Goal: Information Seeking & Learning: Learn about a topic

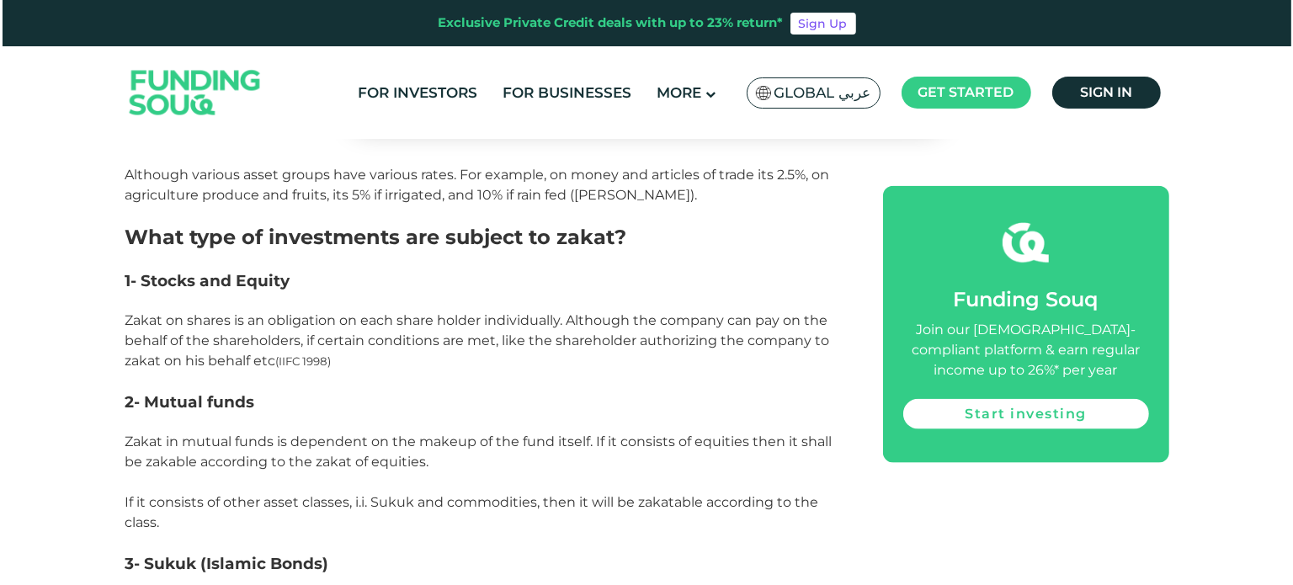
scroll to position [1970, 0]
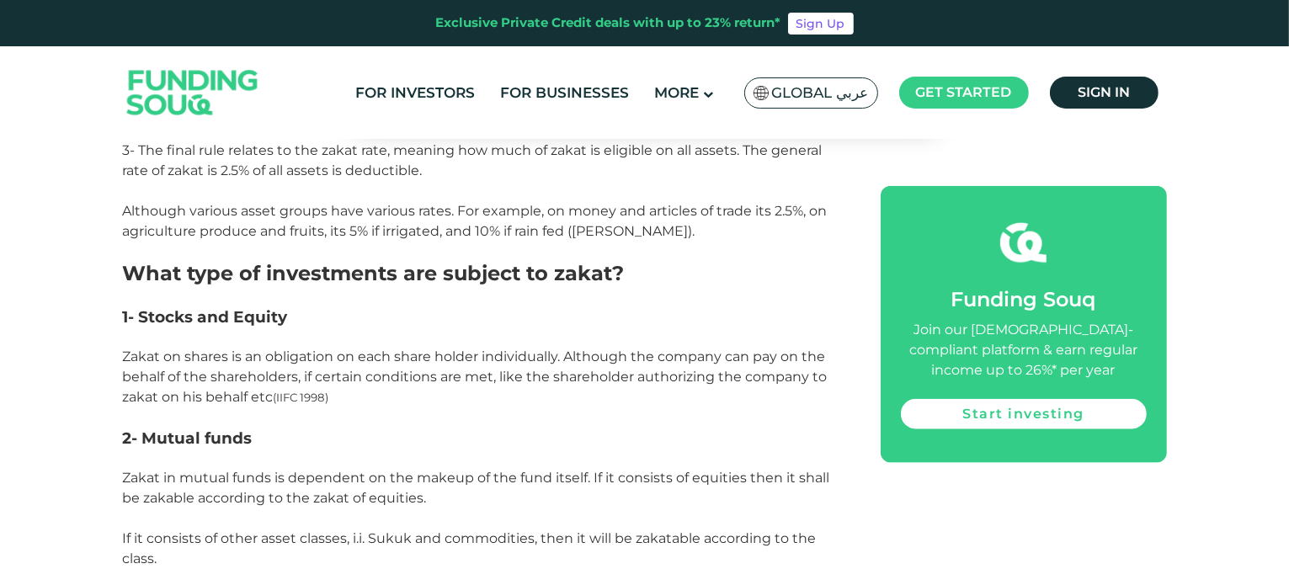
click at [765, 95] on img at bounding box center [761, 93] width 15 height 14
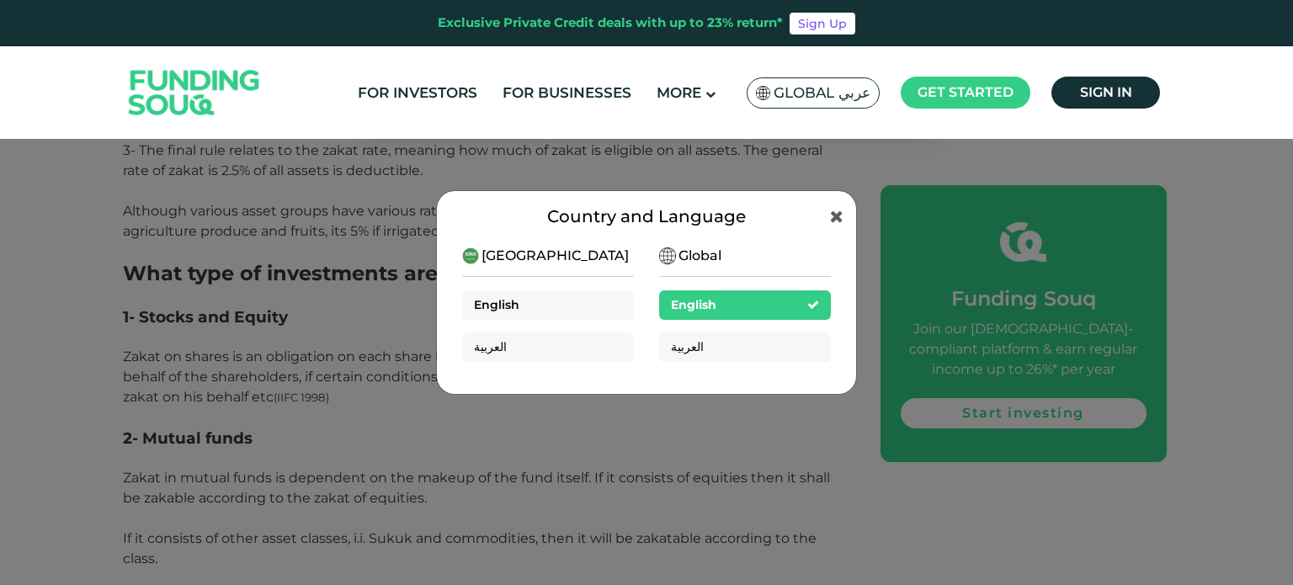
click at [561, 306] on div "English" at bounding box center [548, 304] width 172 height 29
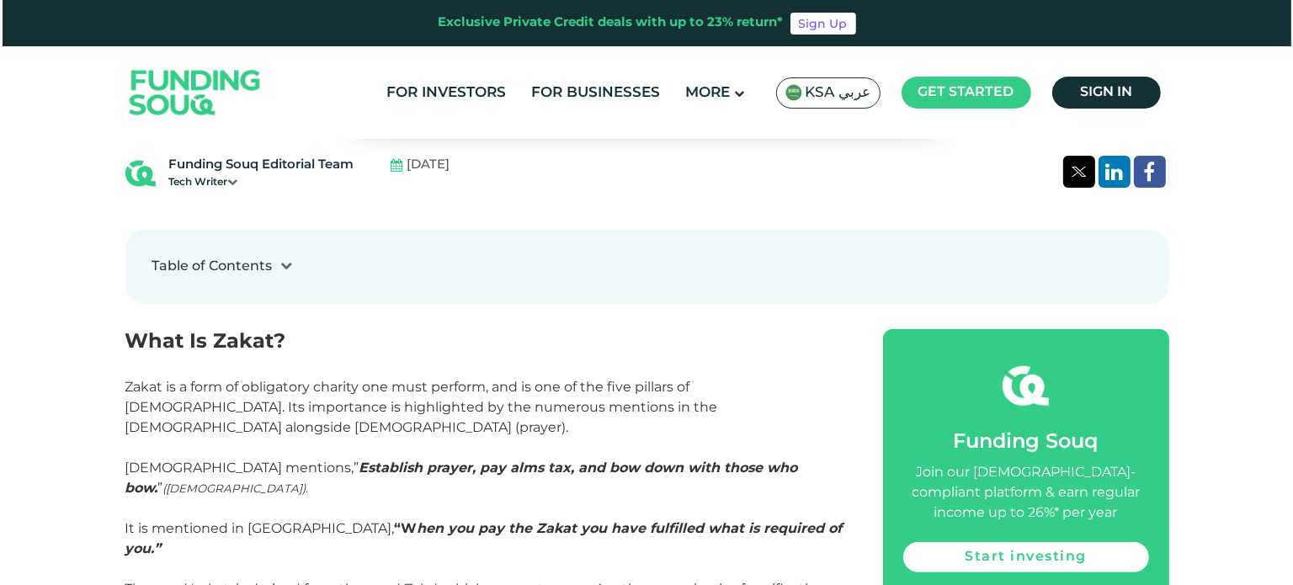
scroll to position [589, 0]
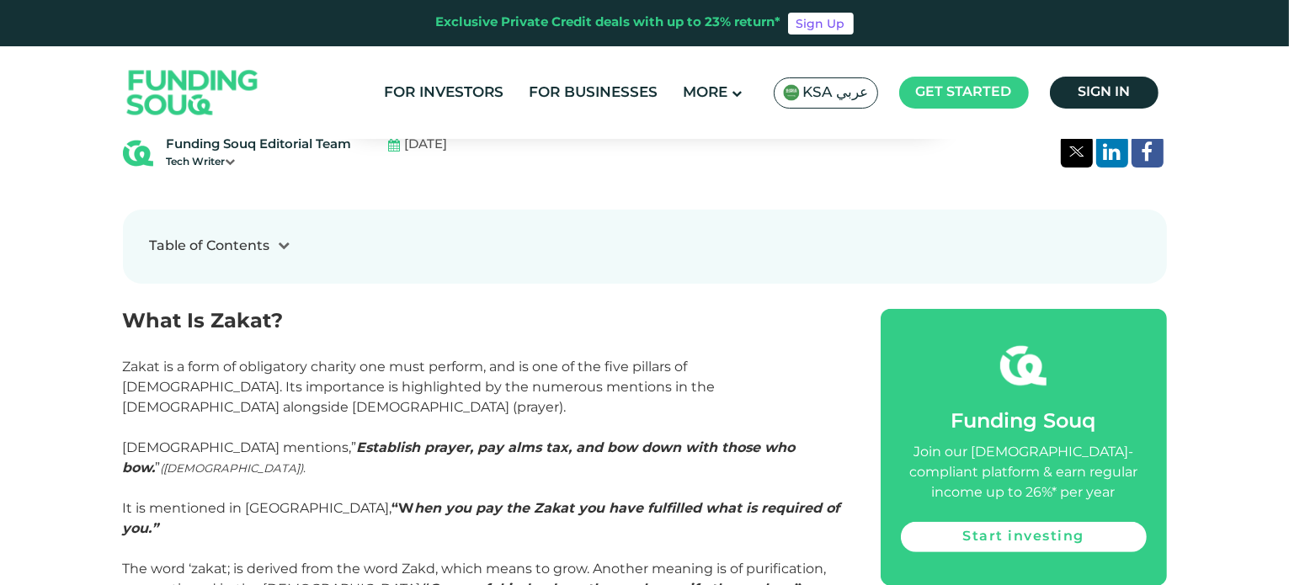
click at [817, 101] on span "KSA عربي" at bounding box center [836, 92] width 66 height 19
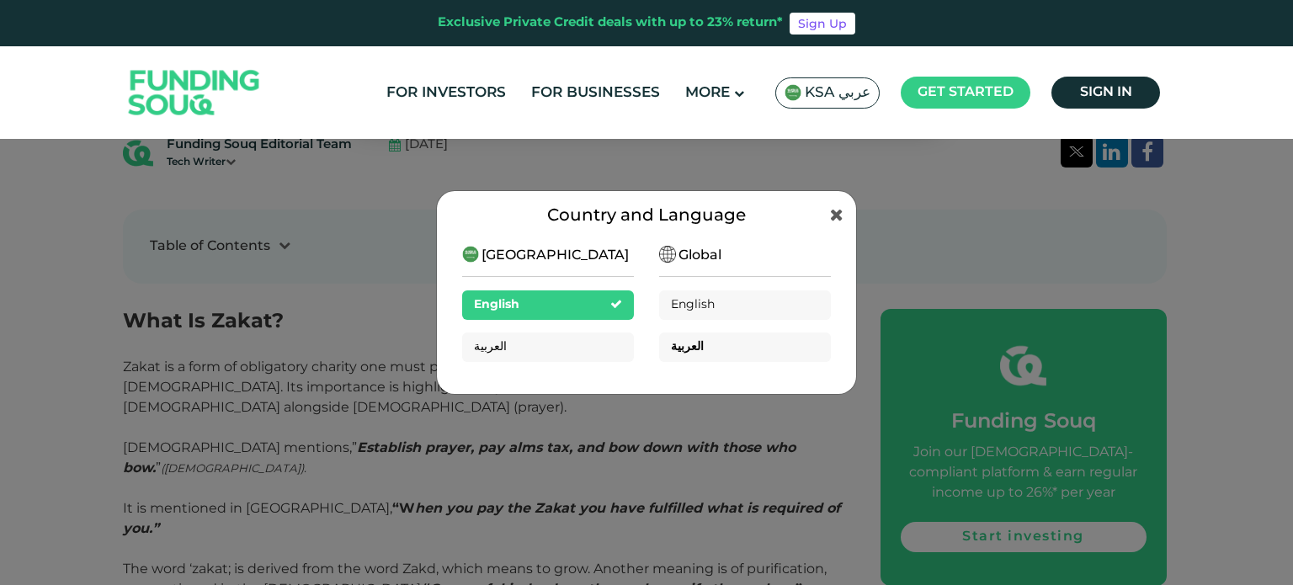
click at [715, 361] on div "العربية" at bounding box center [745, 347] width 172 height 29
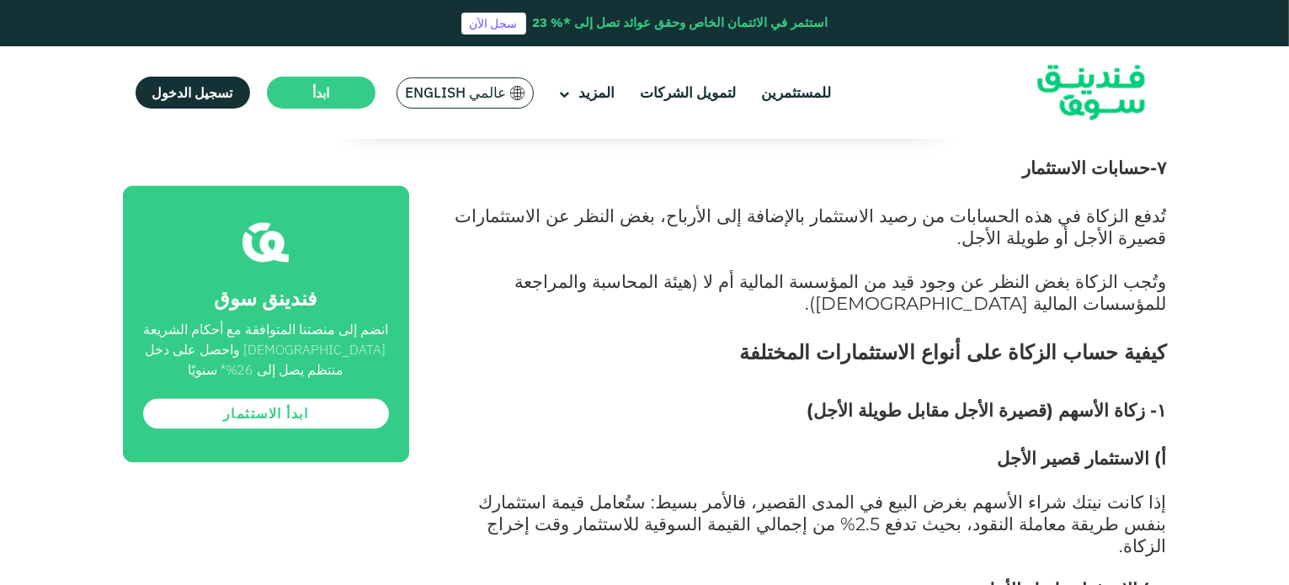
scroll to position [3452, 0]
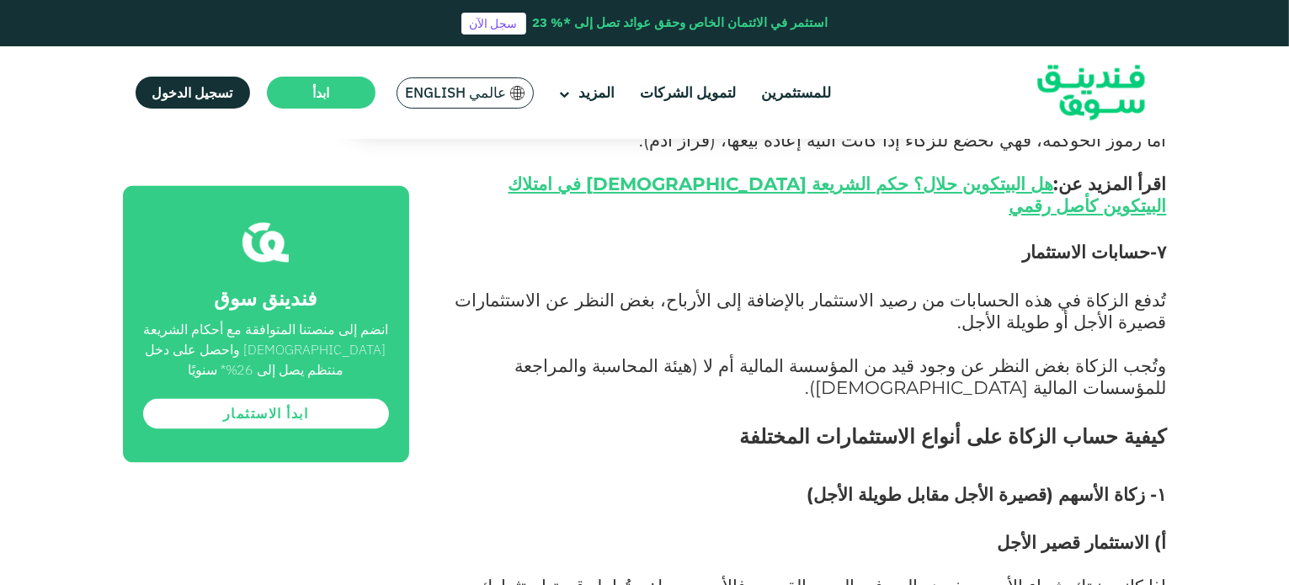
drag, startPoint x: 589, startPoint y: 253, endPoint x: 536, endPoint y: 264, distance: 54.8
drag, startPoint x: 1094, startPoint y: 350, endPoint x: 884, endPoint y: 376, distance: 211.3
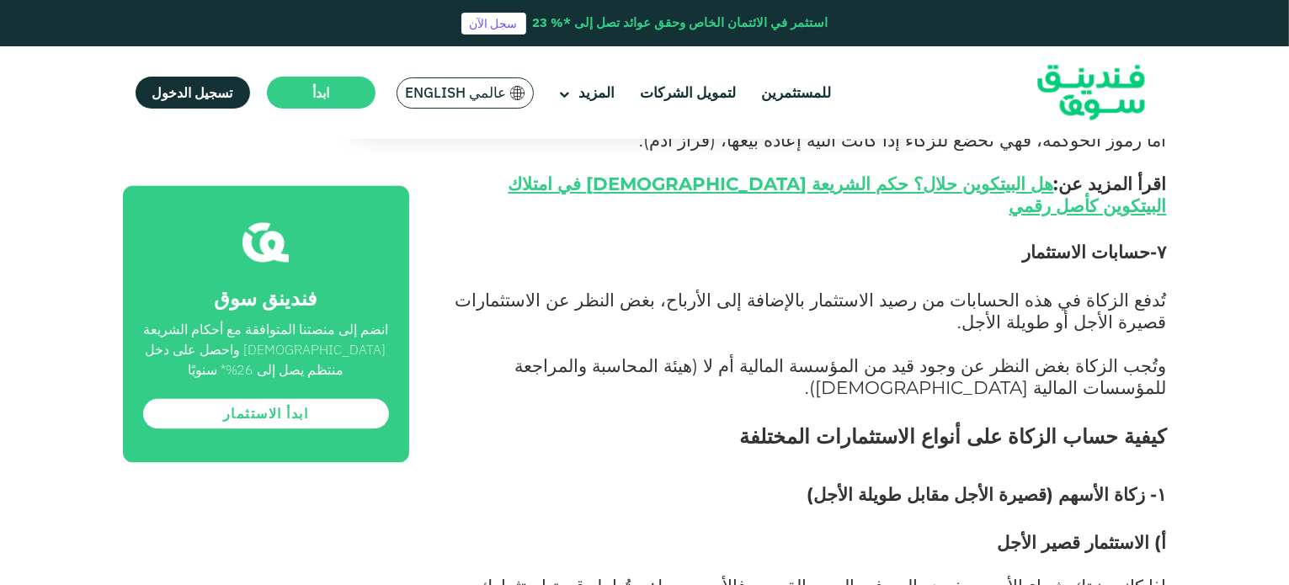
drag, startPoint x: 1084, startPoint y: 391, endPoint x: 829, endPoint y: 388, distance: 255.1
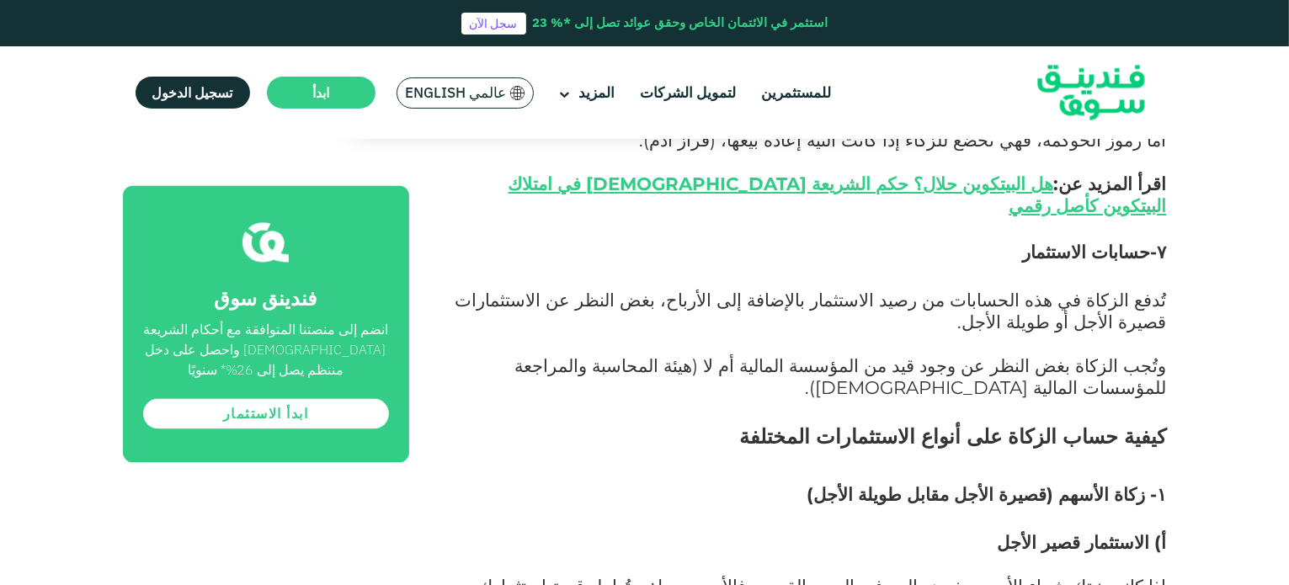
drag, startPoint x: 1102, startPoint y: 428, endPoint x: 942, endPoint y: 434, distance: 160.1
drag, startPoint x: 1149, startPoint y: 481, endPoint x: 511, endPoint y: 479, distance: 637.4
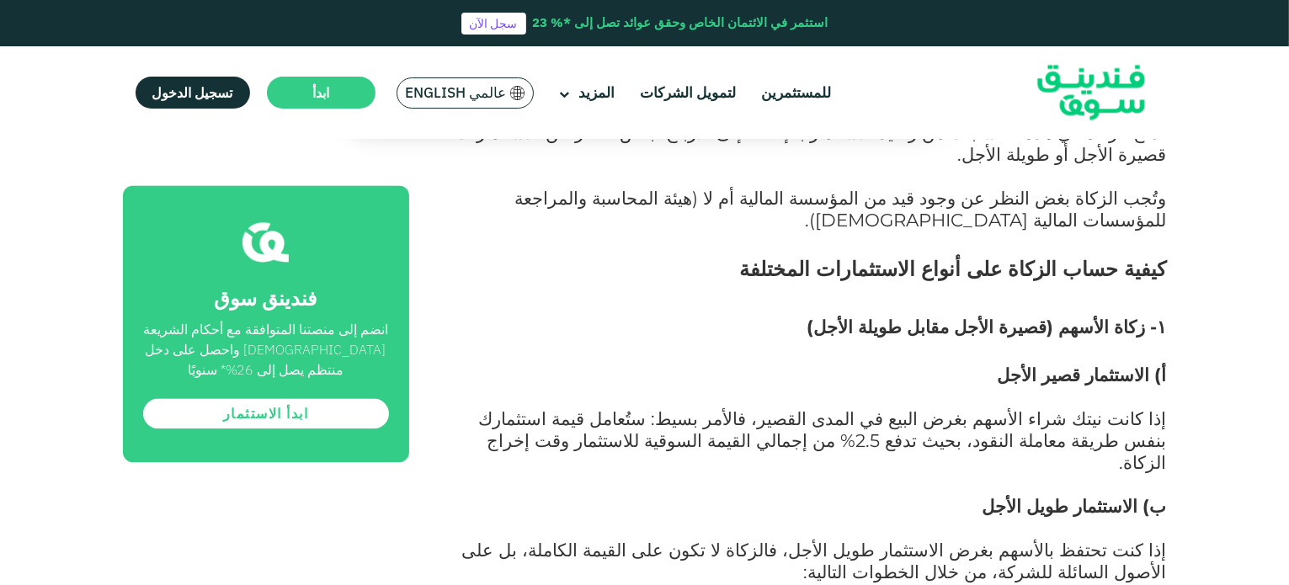
scroll to position [3621, 0]
drag, startPoint x: 1118, startPoint y: 447, endPoint x: 871, endPoint y: 329, distance: 274.2
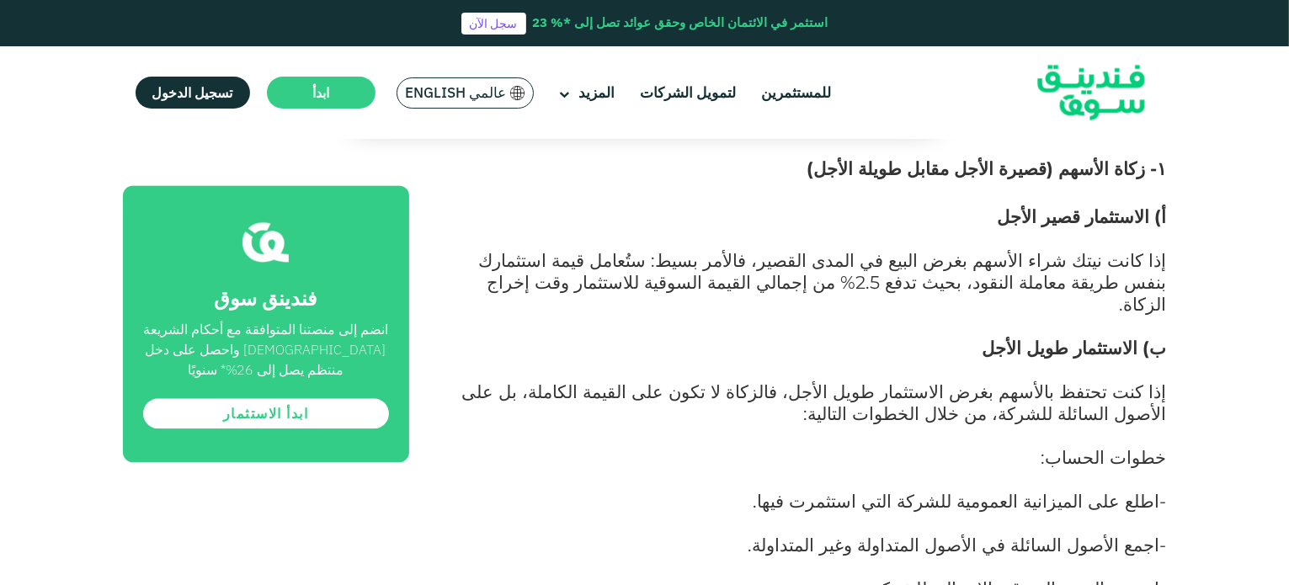
scroll to position [3789, 0]
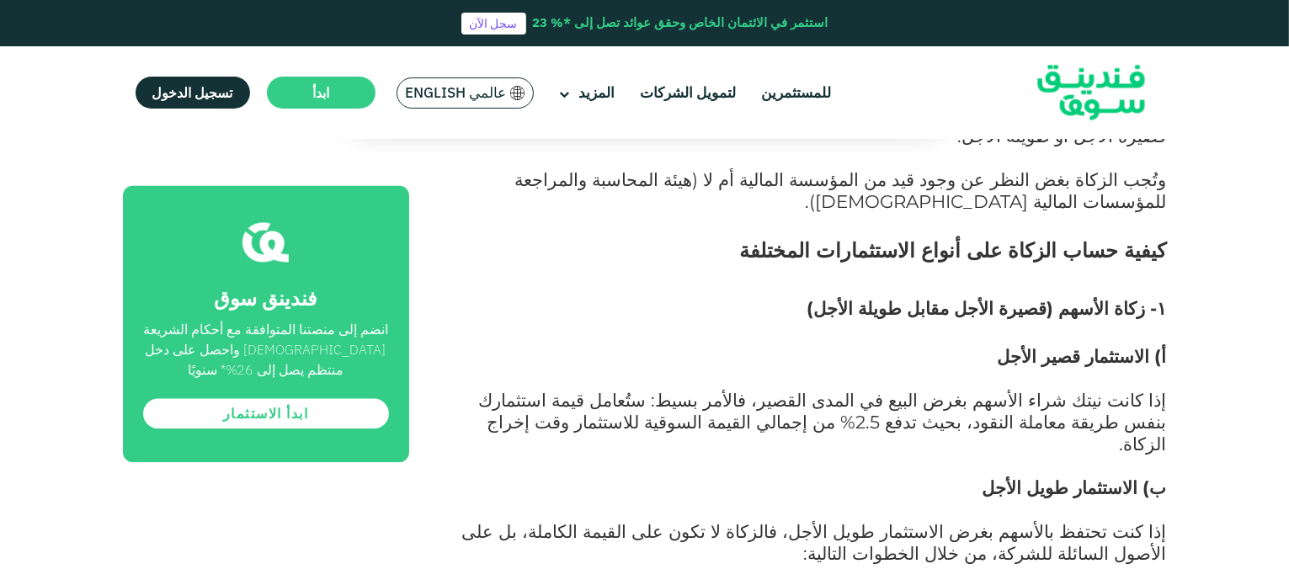
scroll to position [3537, 0]
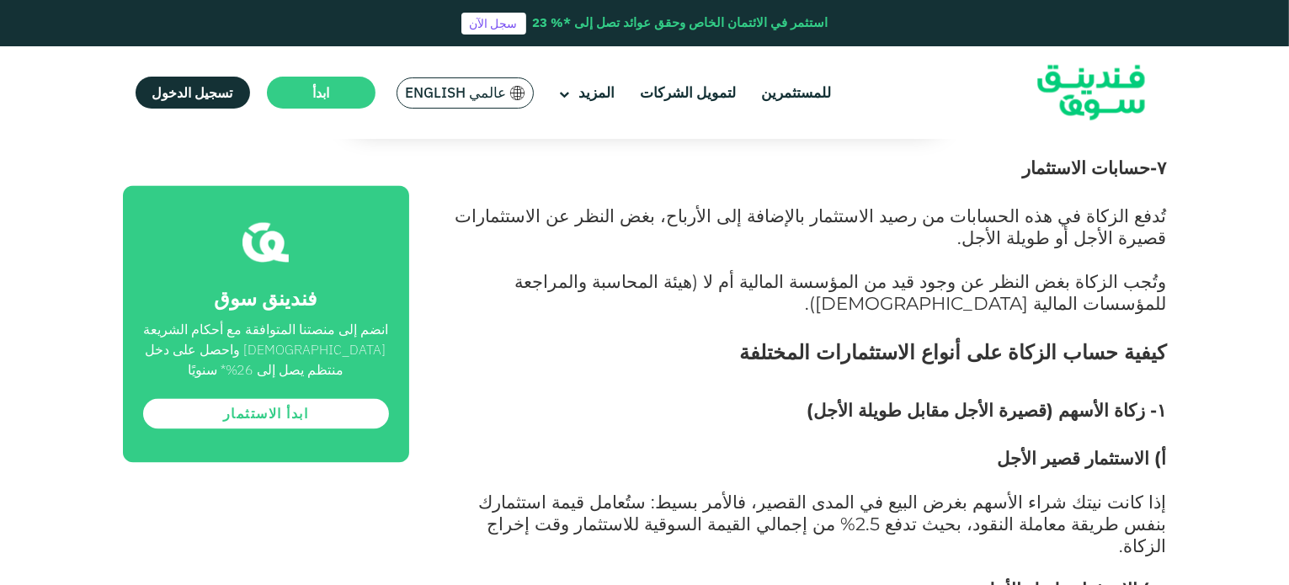
drag, startPoint x: 449, startPoint y: 160, endPoint x: 1159, endPoint y: 196, distance: 710.8
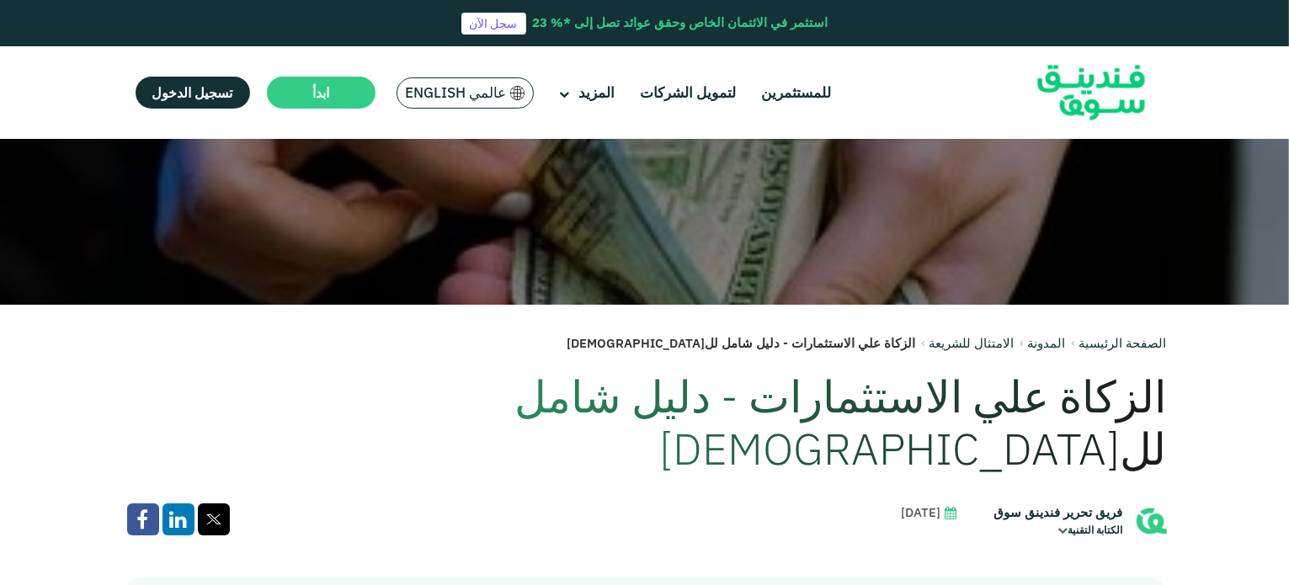
scroll to position [0, 0]
